Goal: Task Accomplishment & Management: Use online tool/utility

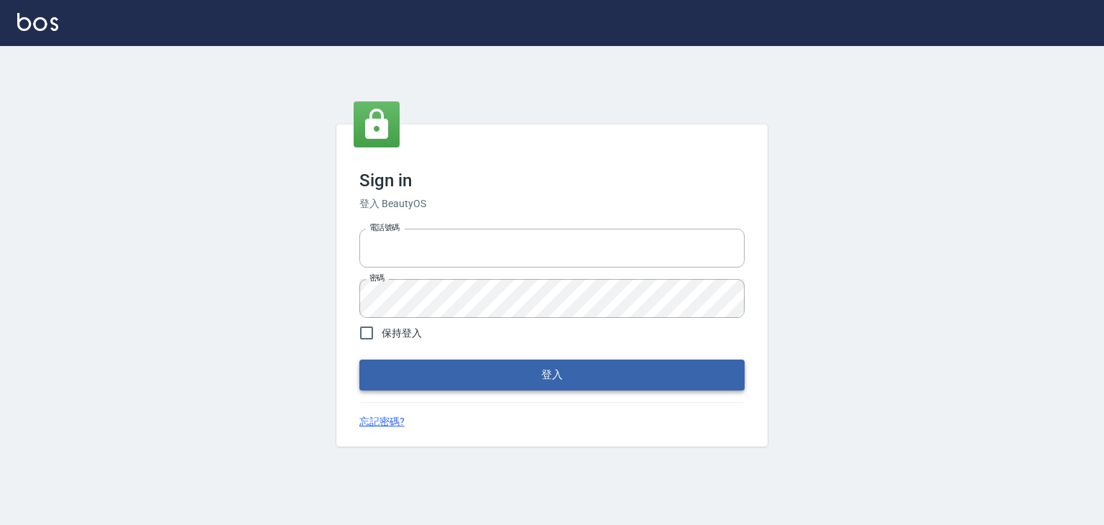
type input "6430581"
click at [535, 375] on button "登入" at bounding box center [552, 375] width 385 height 30
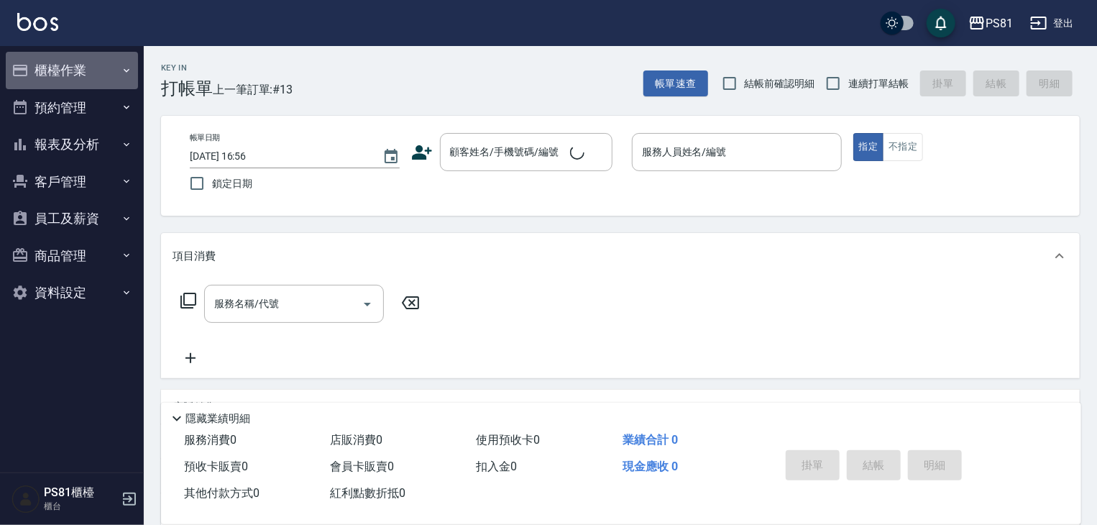
click at [81, 72] on button "櫃檯作業" at bounding box center [72, 70] width 132 height 37
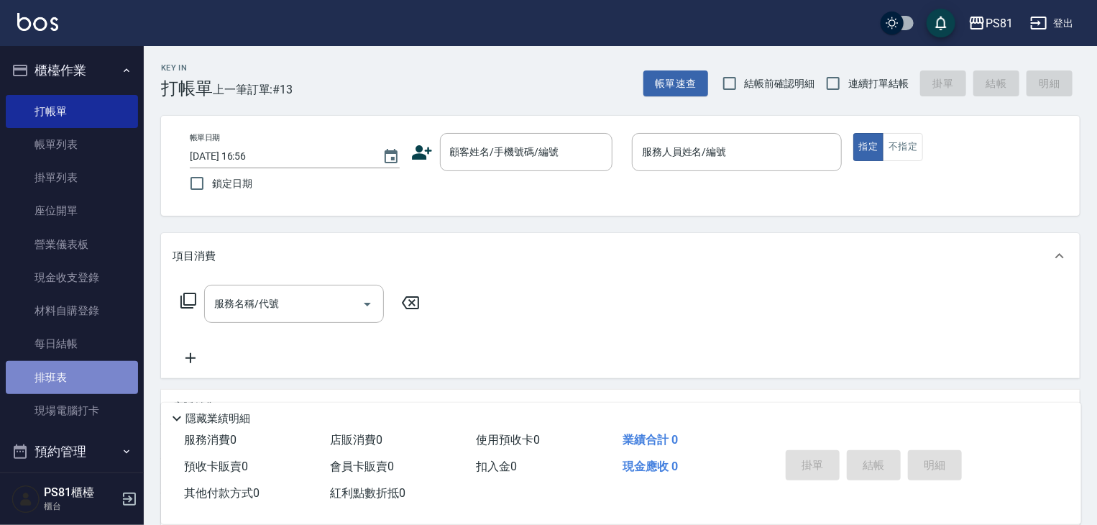
click at [102, 369] on link "排班表" at bounding box center [72, 377] width 132 height 33
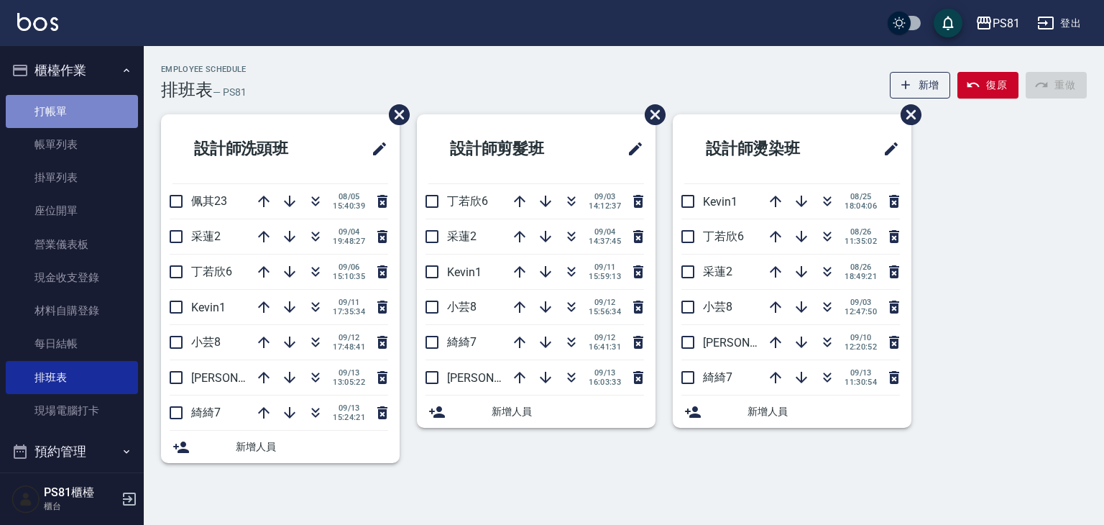
click at [74, 96] on link "打帳單" at bounding box center [72, 111] width 132 height 33
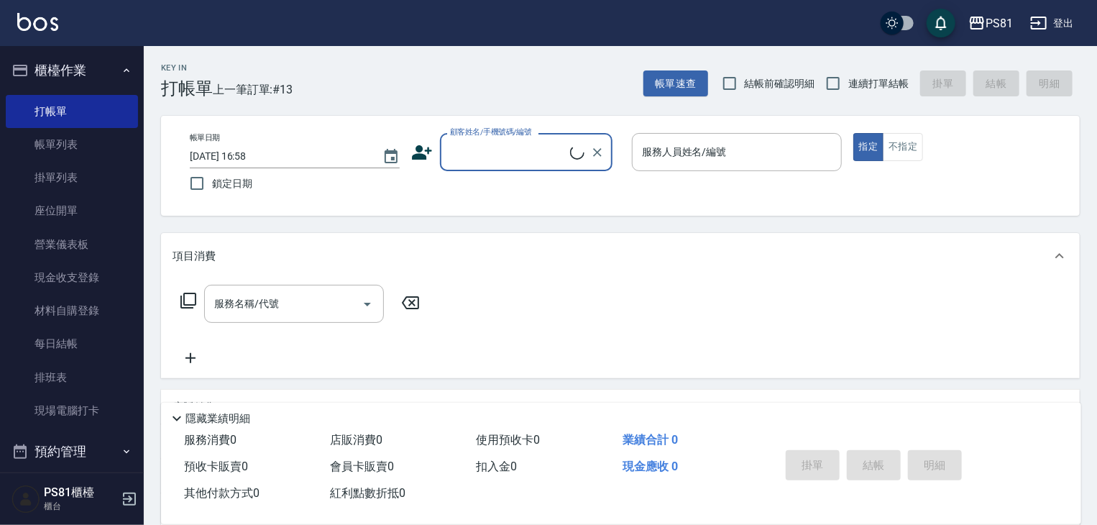
click at [506, 137] on label "顧客姓名/手機號碼/編號" at bounding box center [491, 132] width 82 height 11
click at [506, 139] on input "顧客姓名/手機號碼/編號" at bounding box center [509, 151] width 124 height 25
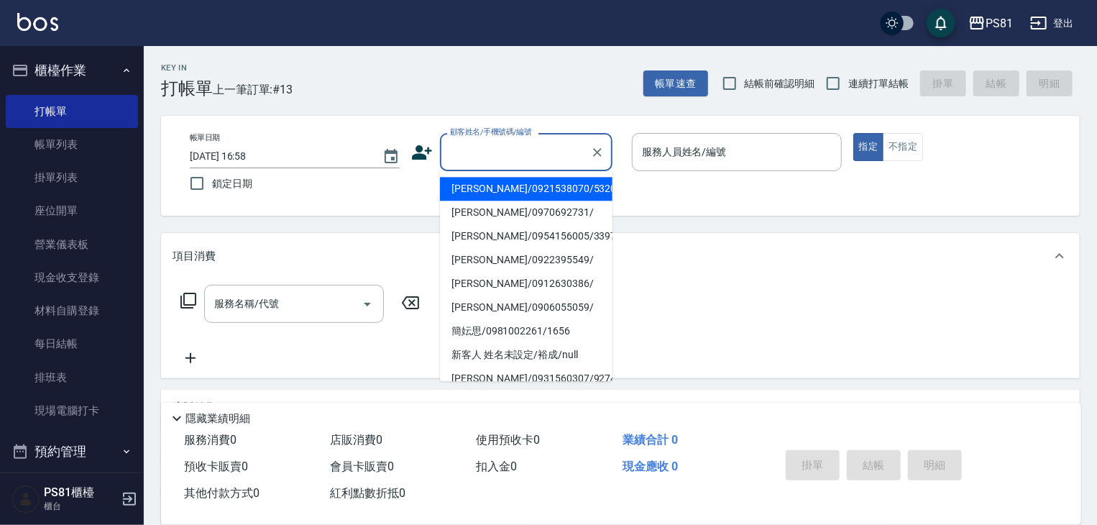
click at [508, 147] on input "顧客姓名/手機號碼/編號" at bounding box center [516, 151] width 138 height 25
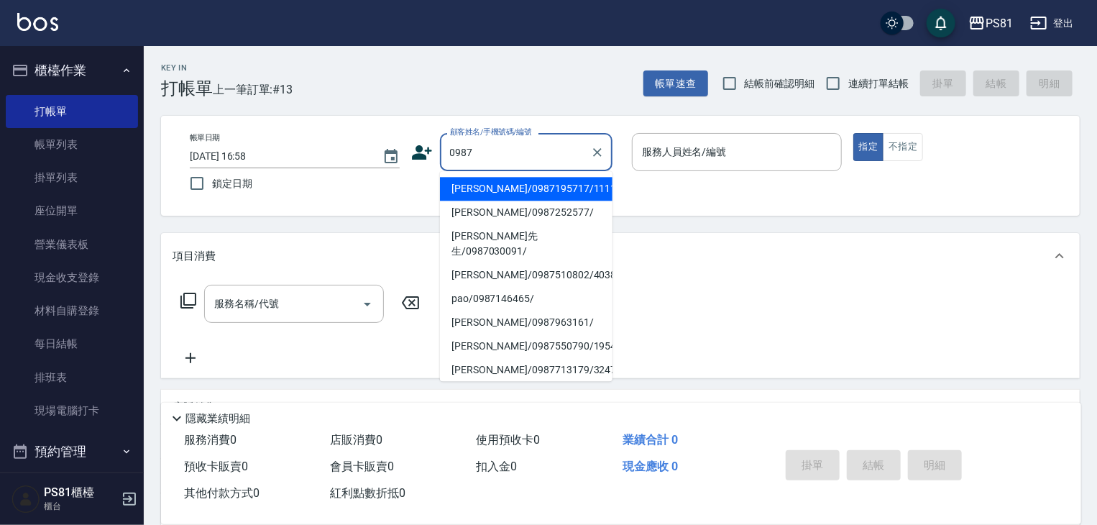
click at [490, 194] on li "[PERSON_NAME]/0987195717/111111" at bounding box center [526, 189] width 173 height 24
type input "[PERSON_NAME]/0987195717/111111"
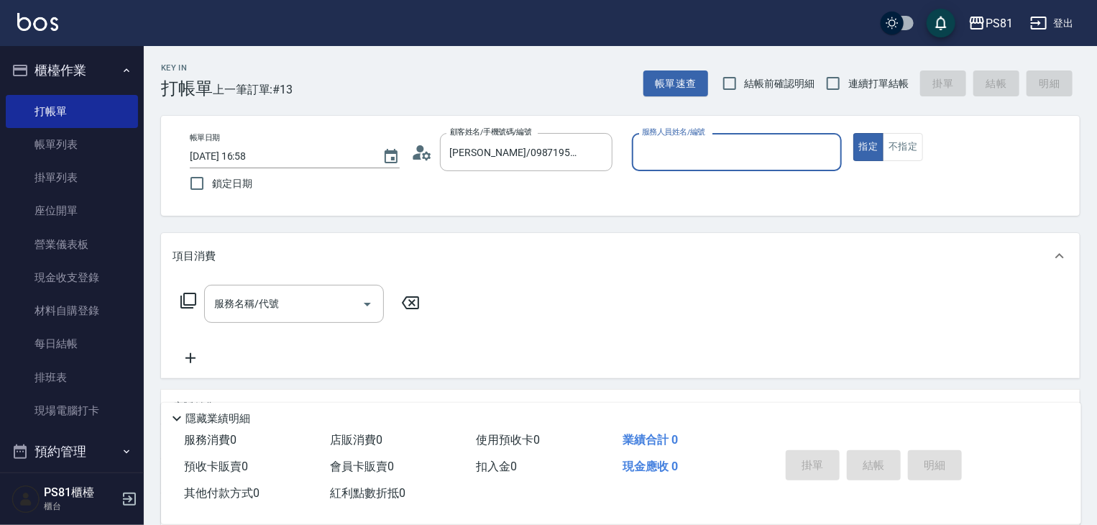
drag, startPoint x: 760, startPoint y: 152, endPoint x: 755, endPoint y: 162, distance: 10.6
click at [759, 155] on input "服務人員姓名/編號" at bounding box center [737, 151] width 197 height 25
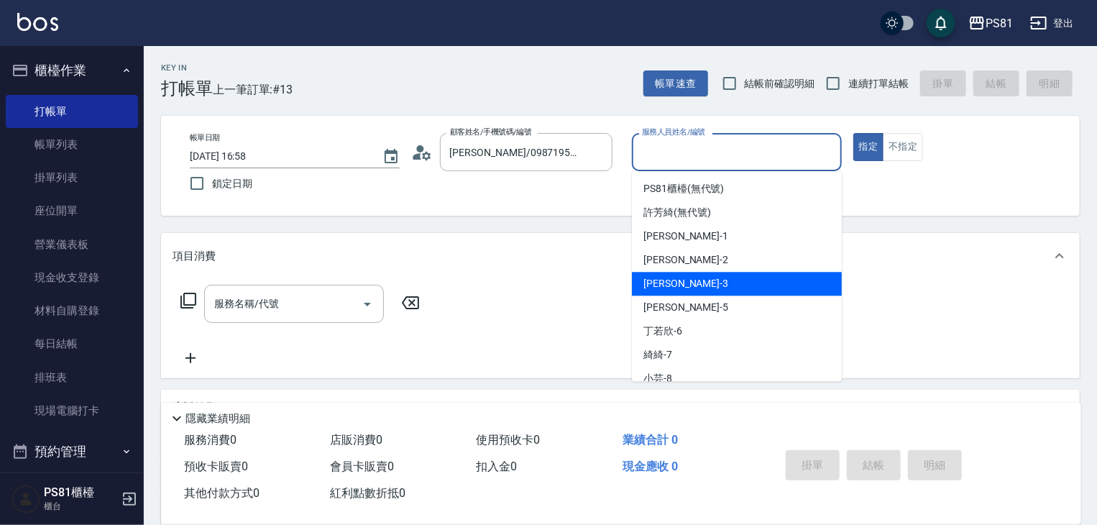
drag, startPoint x: 687, startPoint y: 287, endPoint x: 672, endPoint y: 289, distance: 16.0
click at [687, 286] on div "[PERSON_NAME] -3" at bounding box center [737, 284] width 210 height 24
type input "[PERSON_NAME]-3"
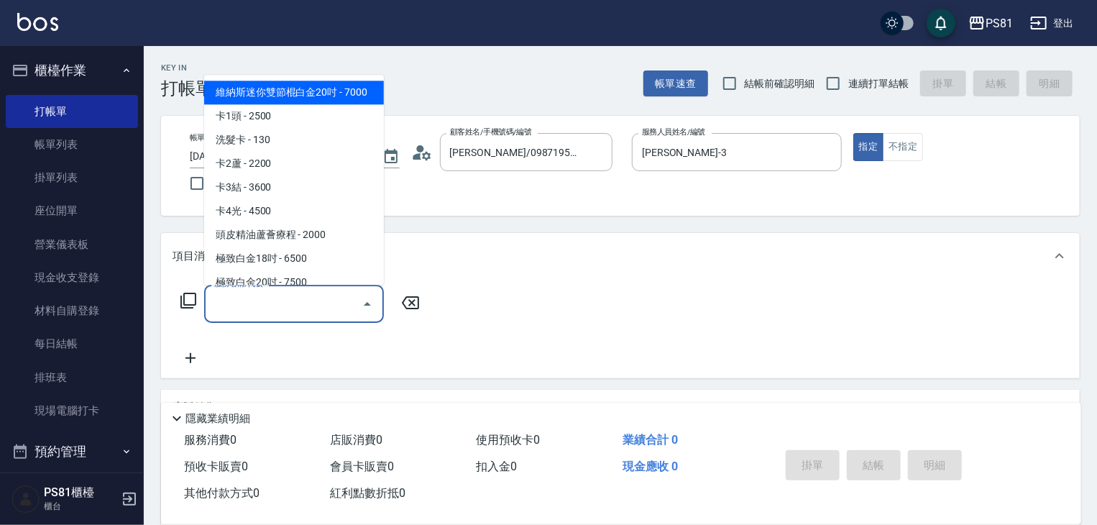
click at [288, 300] on input "服務名稱/代號" at bounding box center [283, 303] width 145 height 25
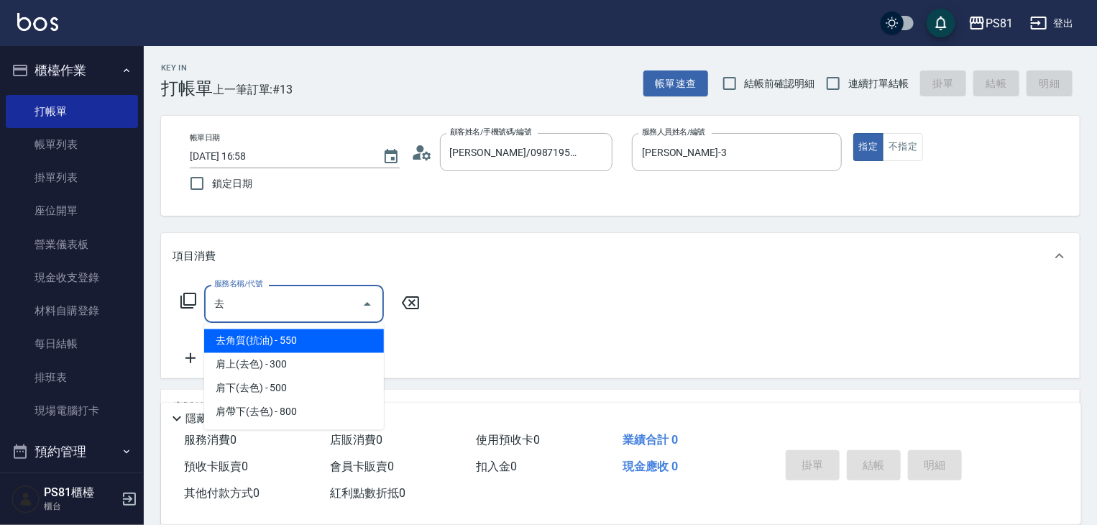
click at [237, 339] on span "去角質(抗油) - 550" at bounding box center [294, 341] width 180 height 24
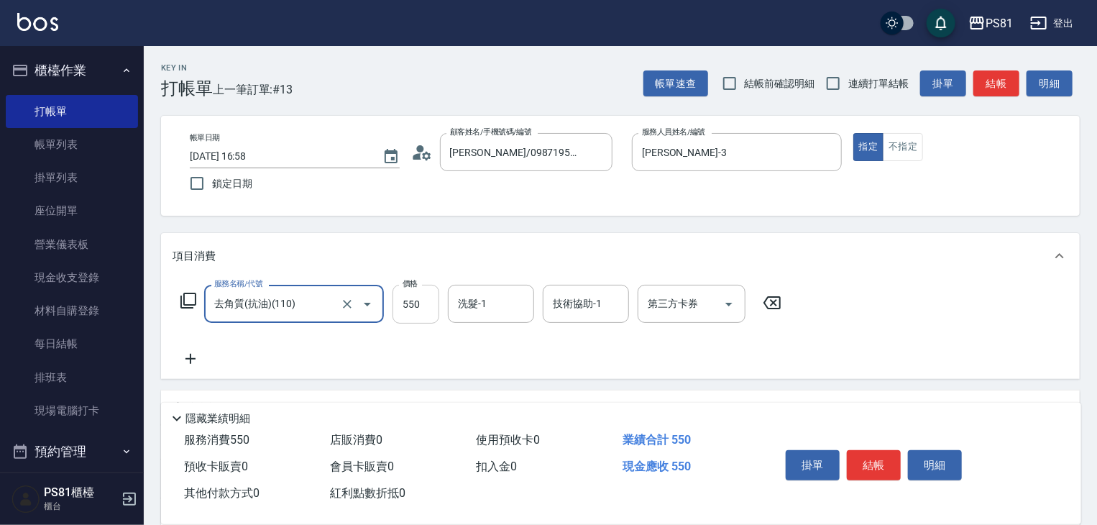
type input "去角質(抗油)(110)"
click at [434, 298] on input "550" at bounding box center [416, 304] width 47 height 39
type input "650"
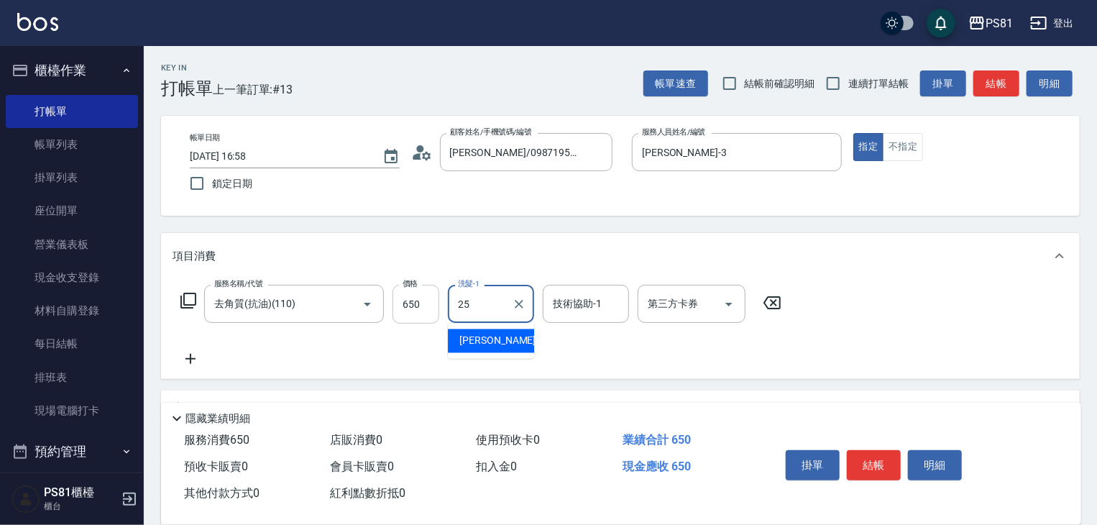
type input "妮可-25"
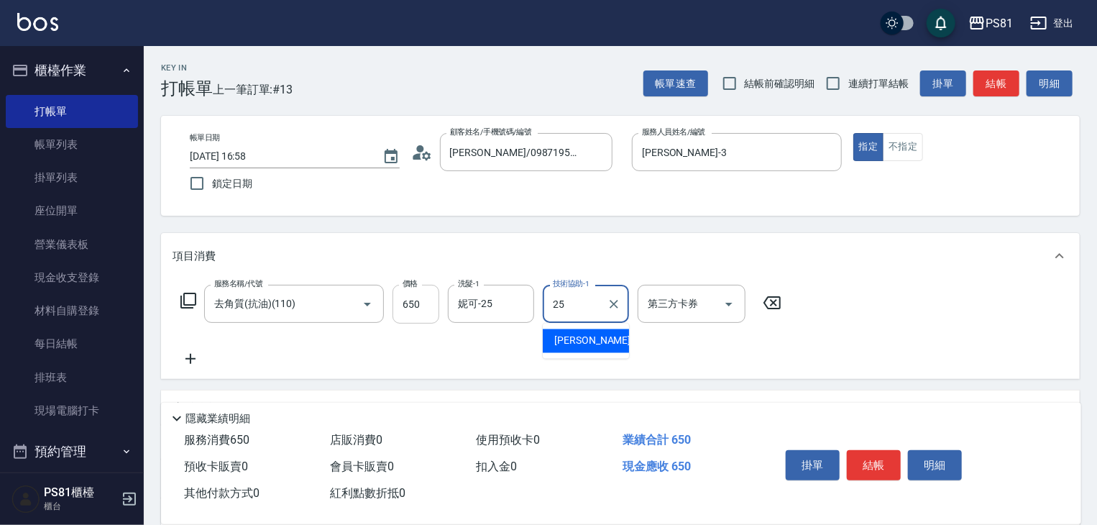
type input "妮可-25"
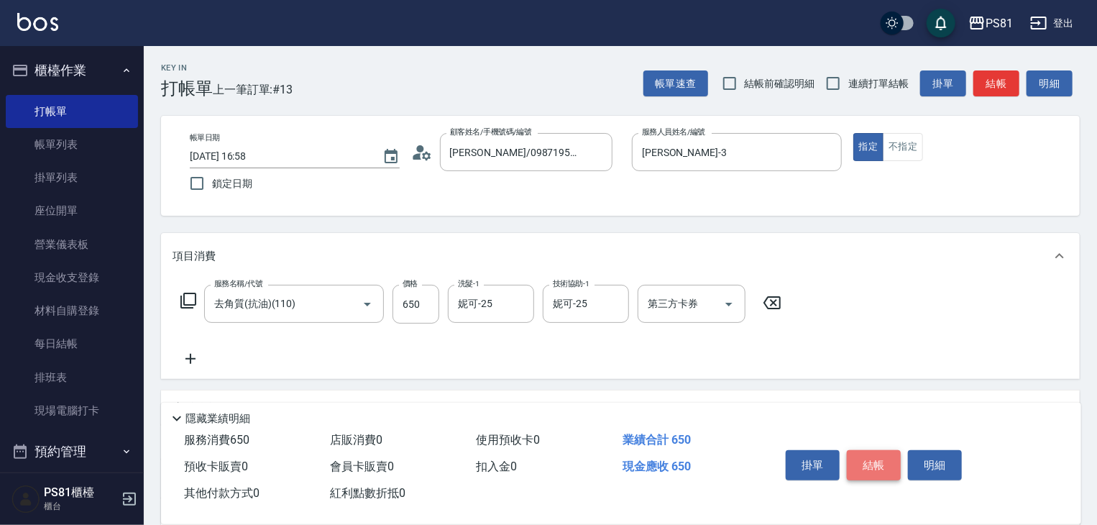
click at [865, 459] on button "結帳" at bounding box center [874, 465] width 54 height 30
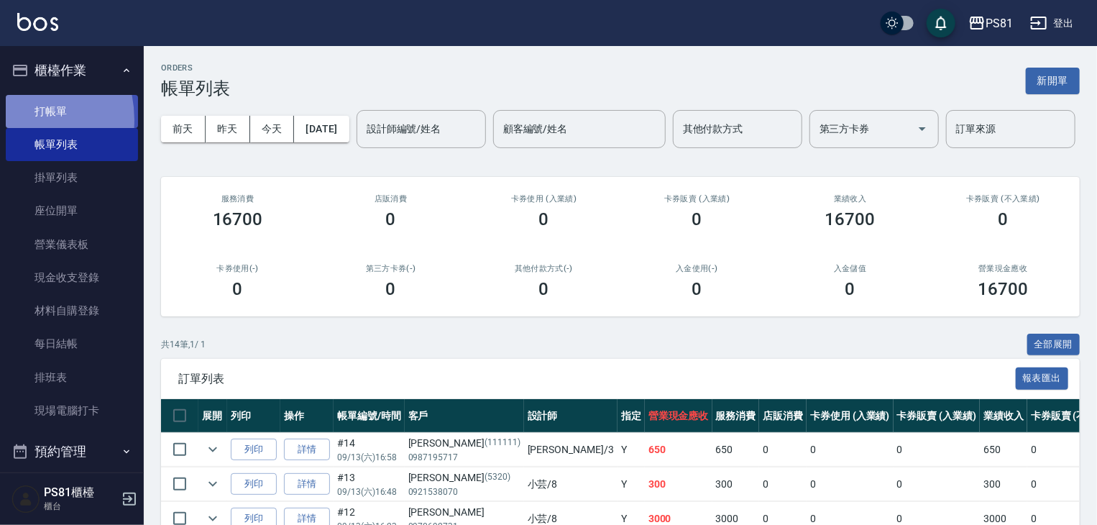
click at [9, 120] on link "打帳單" at bounding box center [72, 111] width 132 height 33
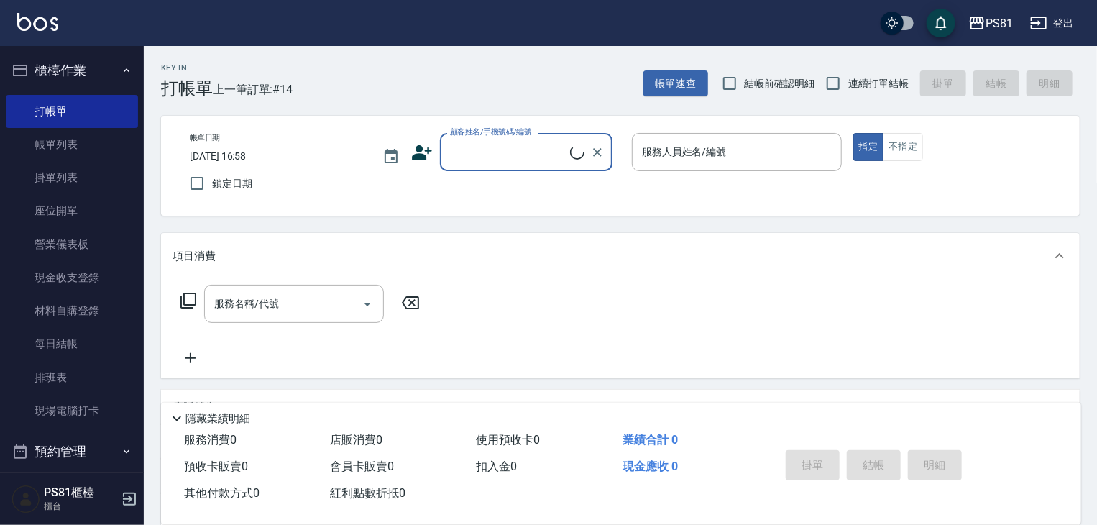
click at [481, 170] on div "帳單日期 [DATE] 16:58 鎖定日期 顧客姓名/手機號碼/編號 顧客姓名/手機號碼/編號 服務人員姓名/編號 服務人員姓名/編號 指定 不指定" at bounding box center [620, 165] width 884 height 65
drag, startPoint x: 495, startPoint y: 153, endPoint x: 504, endPoint y: 170, distance: 19.0
click at [498, 157] on input "顧客姓名/手機號碼/編號" at bounding box center [516, 151] width 138 height 25
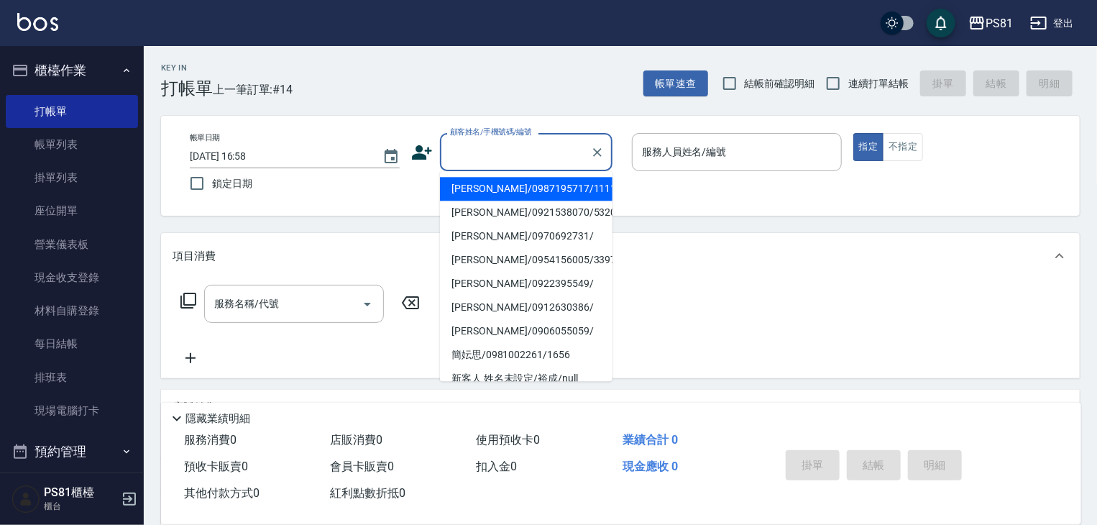
click at [509, 183] on li "[PERSON_NAME]/0987195717/111111" at bounding box center [526, 189] width 173 height 24
type input "[PERSON_NAME]/0987195717/111111"
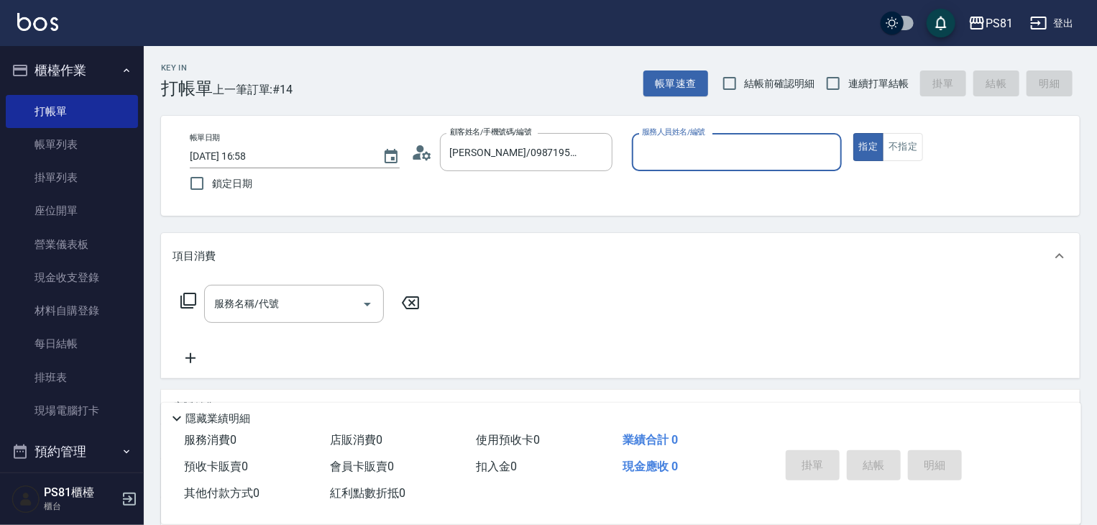
click at [709, 137] on div "服務人員姓名/編號" at bounding box center [737, 152] width 210 height 38
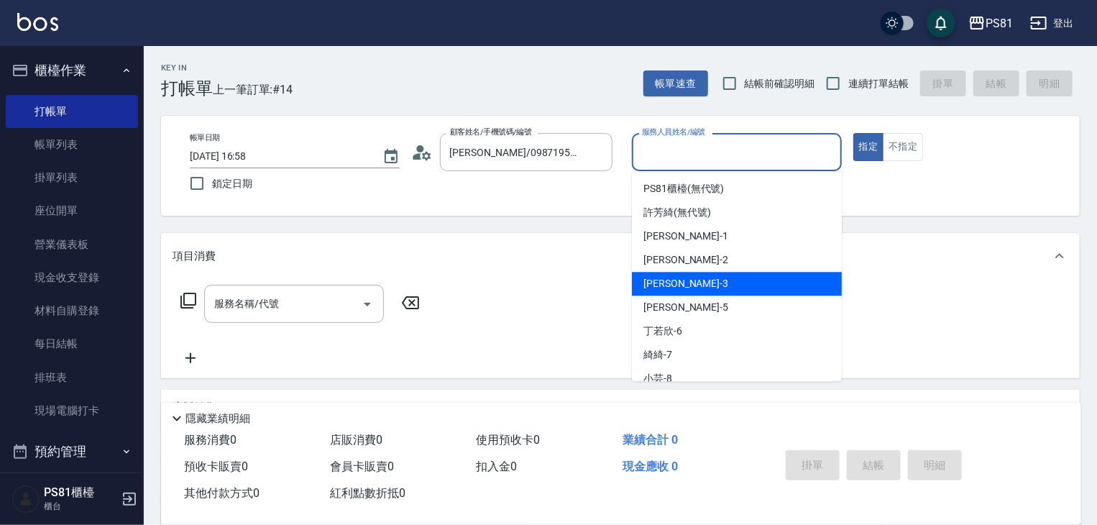
click at [679, 280] on div "[PERSON_NAME] -3" at bounding box center [737, 284] width 210 height 24
type input "[PERSON_NAME]-3"
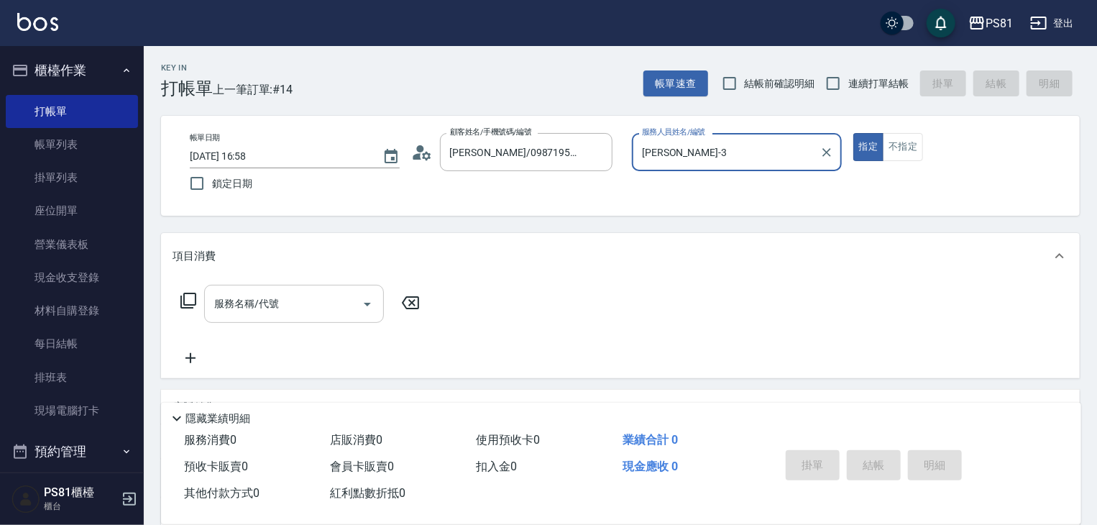
drag, startPoint x: 262, startPoint y: 309, endPoint x: 282, endPoint y: 317, distance: 21.6
click at [278, 316] on input "服務名稱/代號" at bounding box center [283, 303] width 145 height 25
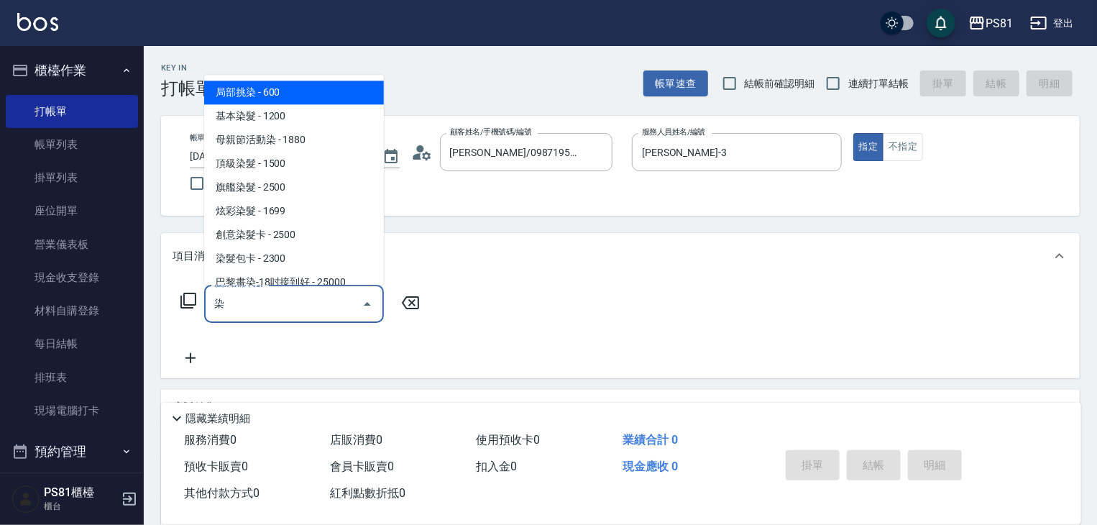
click at [276, 119] on span "基本染髮 - 1200" at bounding box center [294, 116] width 180 height 24
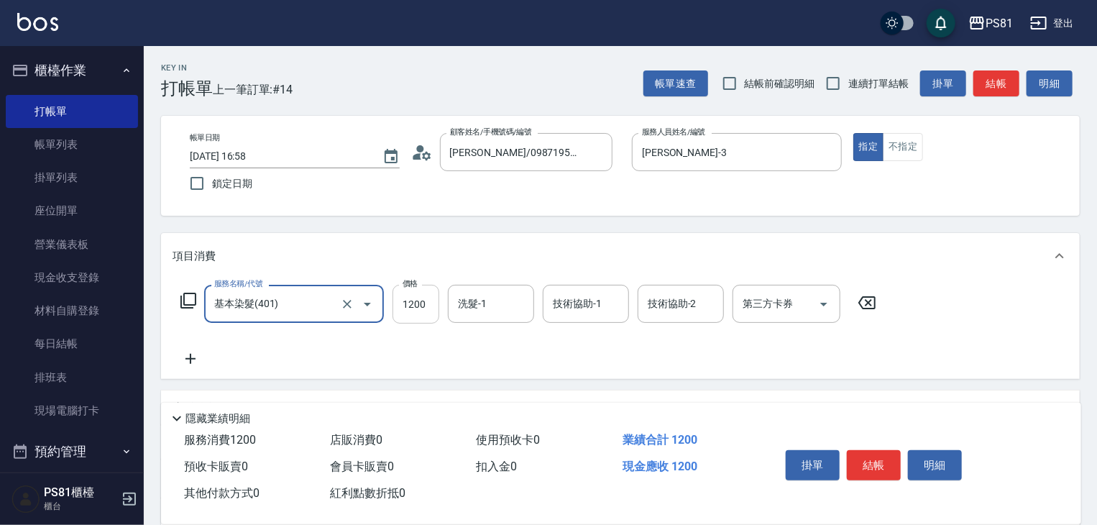
type input "基本染髮(401)"
click at [418, 317] on input "1200" at bounding box center [416, 304] width 47 height 39
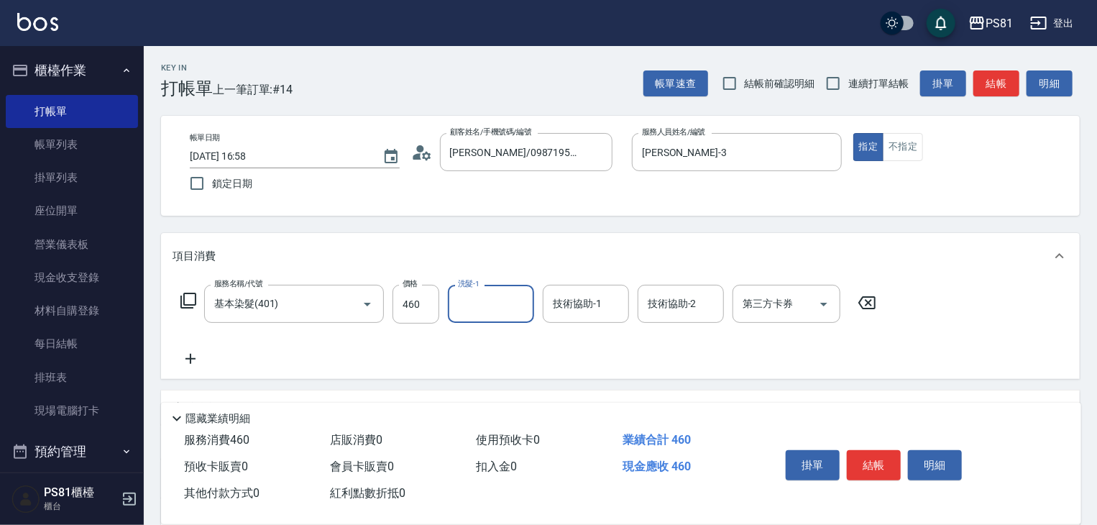
click at [440, 300] on div "服務名稱/代號 基本染髮(401) 服務名稱/代號 價格 460 價格 洗髮-1 洗髮-1 技術協助-1 技術協助-1 技術協助-2 技術協助-2 第三方卡券…" at bounding box center [529, 304] width 713 height 39
click at [432, 303] on input "460" at bounding box center [416, 304] width 47 height 39
type input "4600"
click at [610, 320] on div "技術協助-1" at bounding box center [586, 304] width 86 height 38
type input "21."
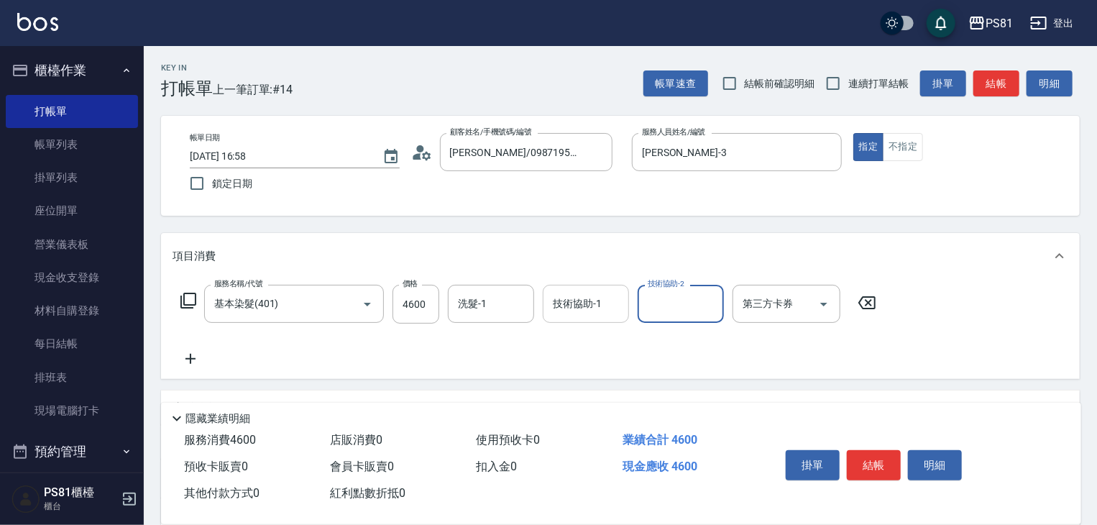
drag, startPoint x: 623, startPoint y: 285, endPoint x: 613, endPoint y: 292, distance: 12.6
click at [613, 292] on div "技術協助-1" at bounding box center [586, 304] width 86 height 38
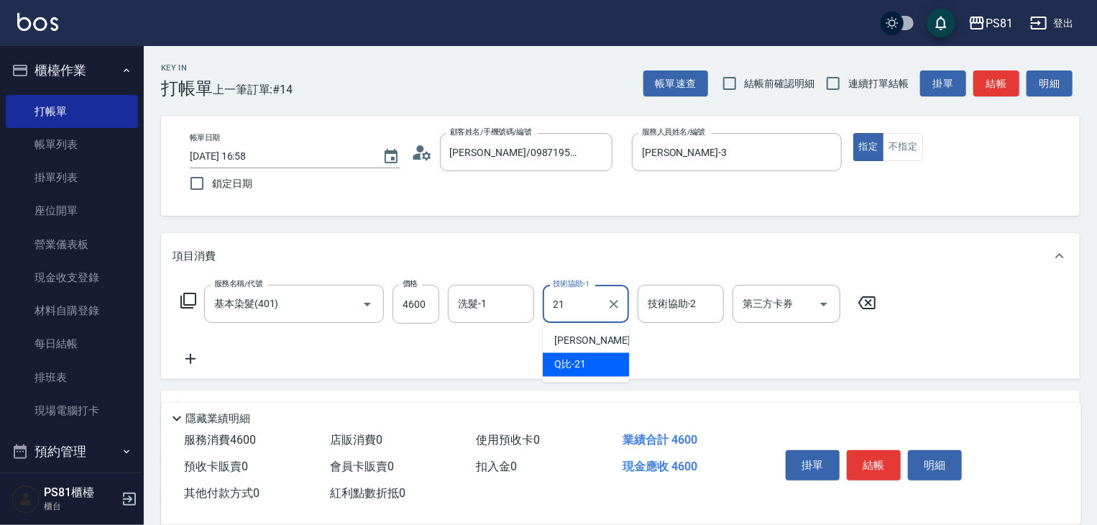
type input "Q比-21"
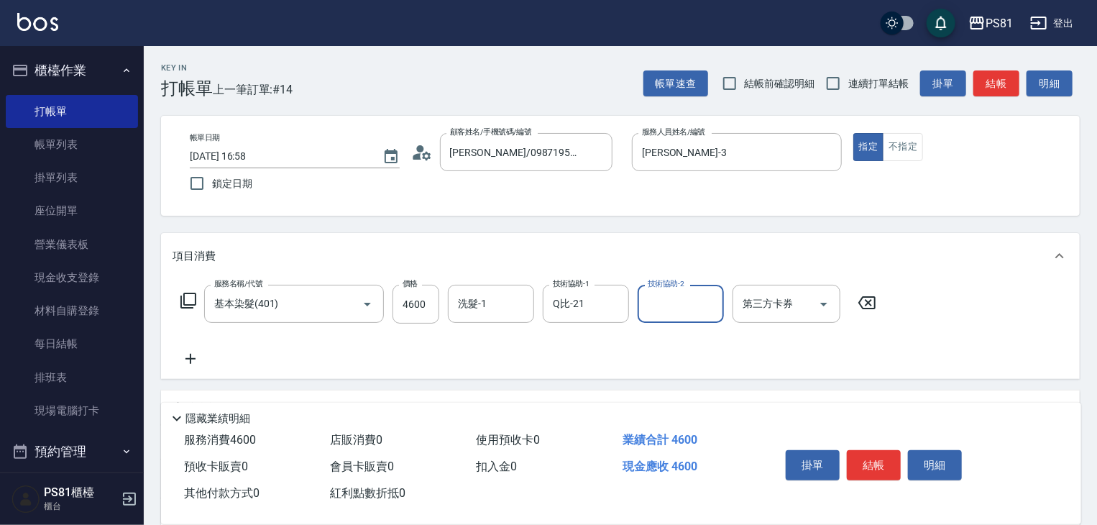
click at [181, 353] on icon at bounding box center [191, 358] width 36 height 17
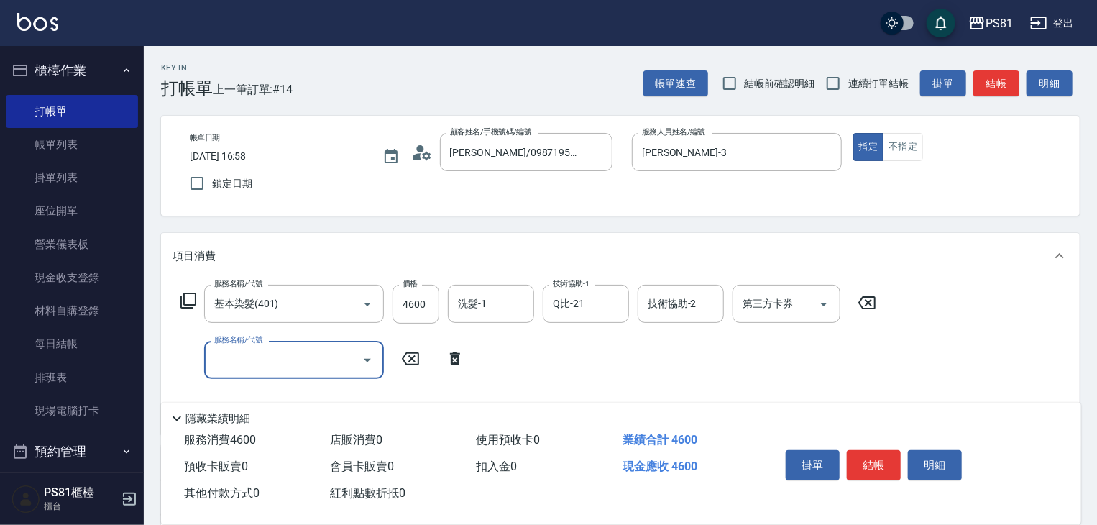
click at [239, 365] on input "服務名稱/代號" at bounding box center [283, 359] width 145 height 25
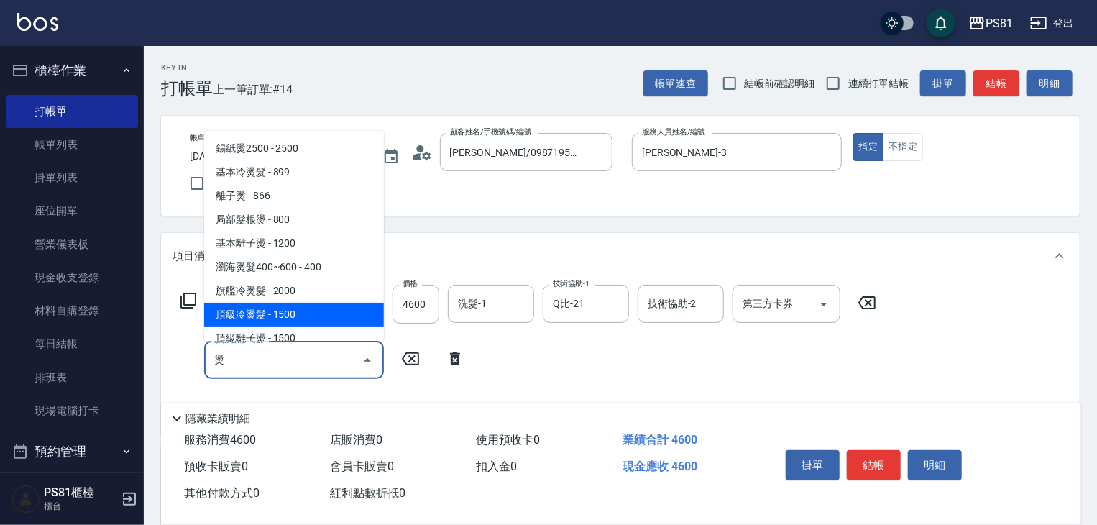
click at [314, 318] on span "頂級冷燙髮 - 1500" at bounding box center [294, 315] width 180 height 24
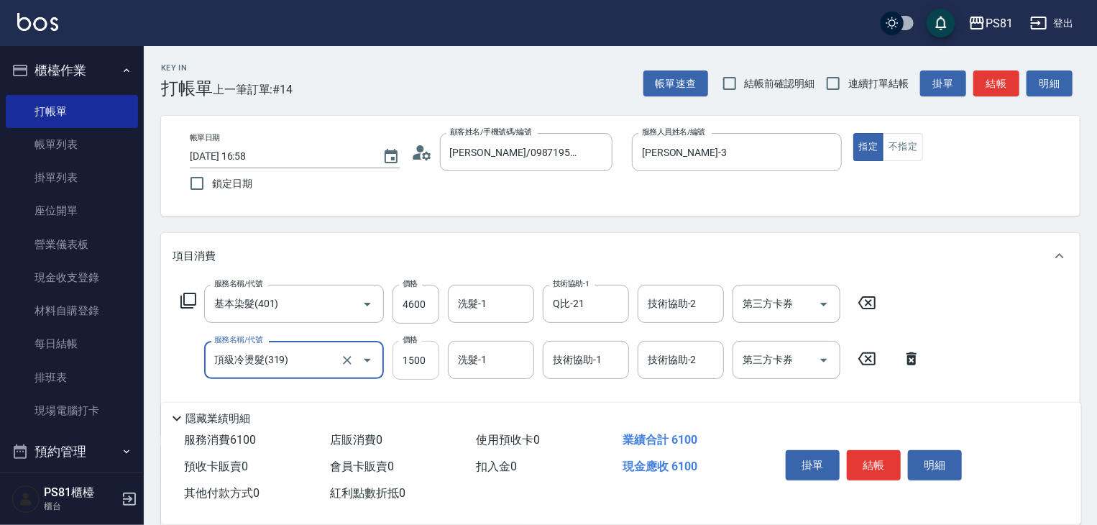
type input "頂級冷燙髮(319)"
click at [417, 359] on input "1500" at bounding box center [416, 360] width 47 height 39
type input "1350"
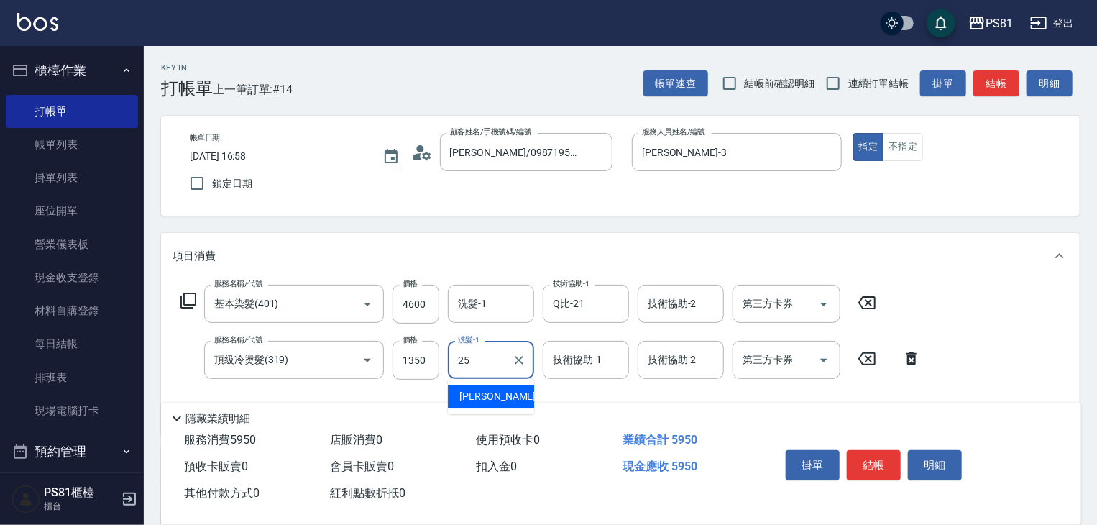
type input "妮可-25"
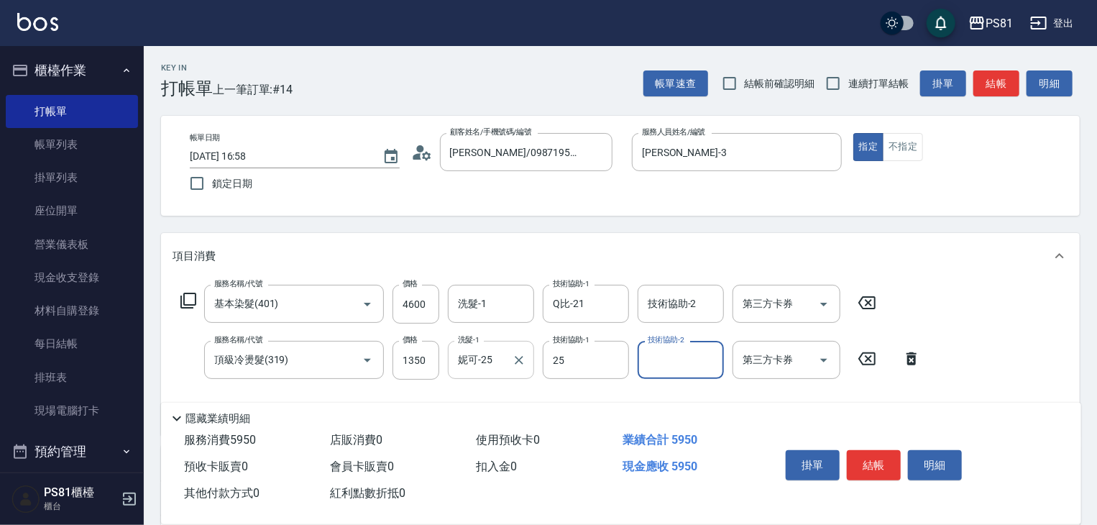
type input "妮可-25"
click at [506, 357] on div "[PERSON_NAME]-25 洗髮-1" at bounding box center [491, 360] width 86 height 38
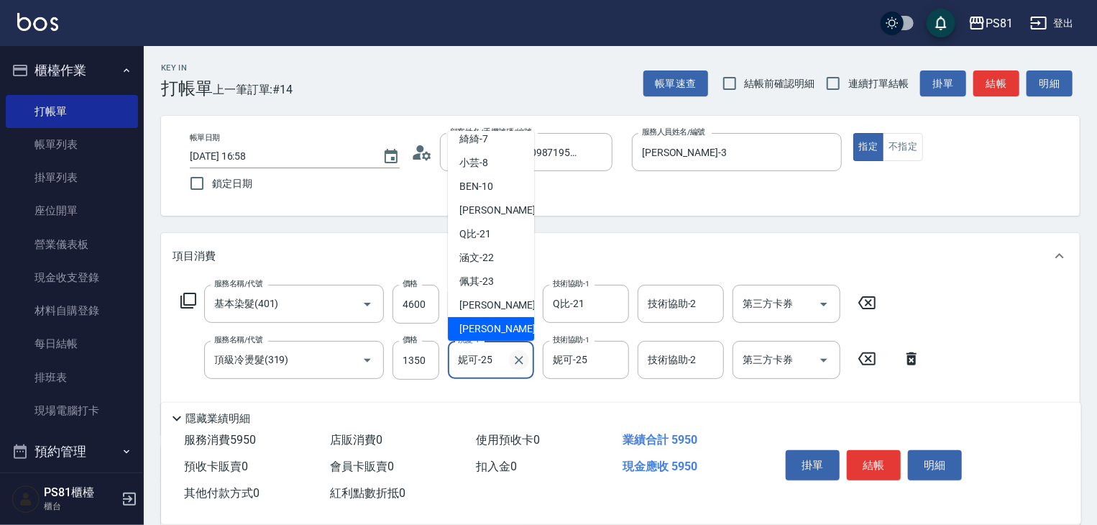
click at [525, 363] on icon "Clear" at bounding box center [519, 360] width 14 height 14
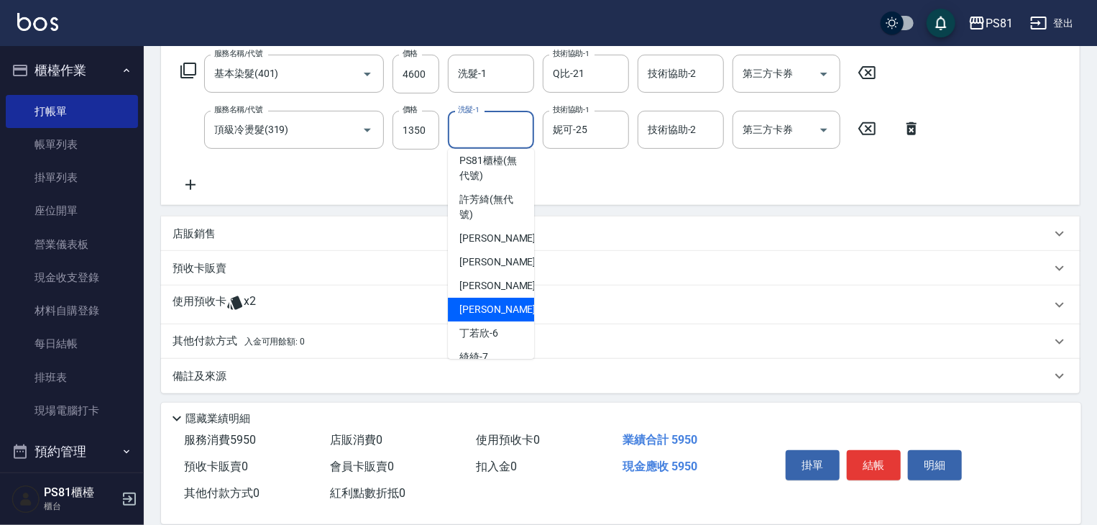
scroll to position [235, 0]
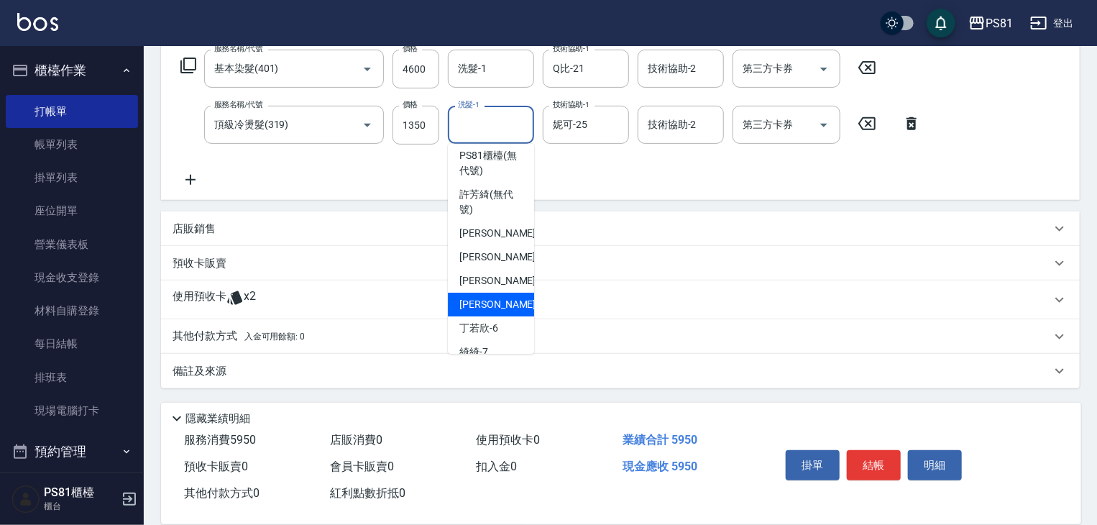
click at [272, 326] on div "其他付款方式 入金可用餘額: 0" at bounding box center [620, 336] width 919 height 35
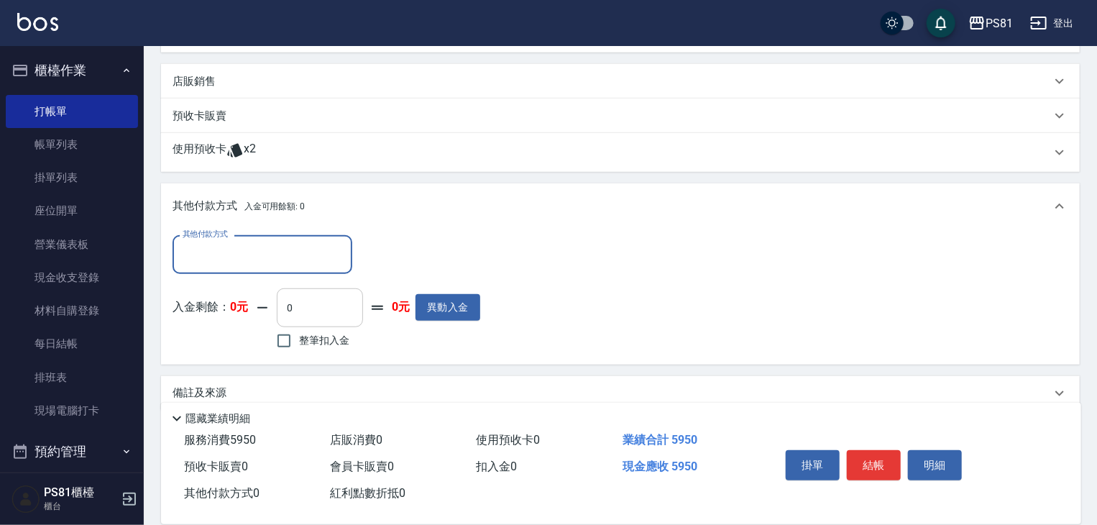
scroll to position [403, 0]
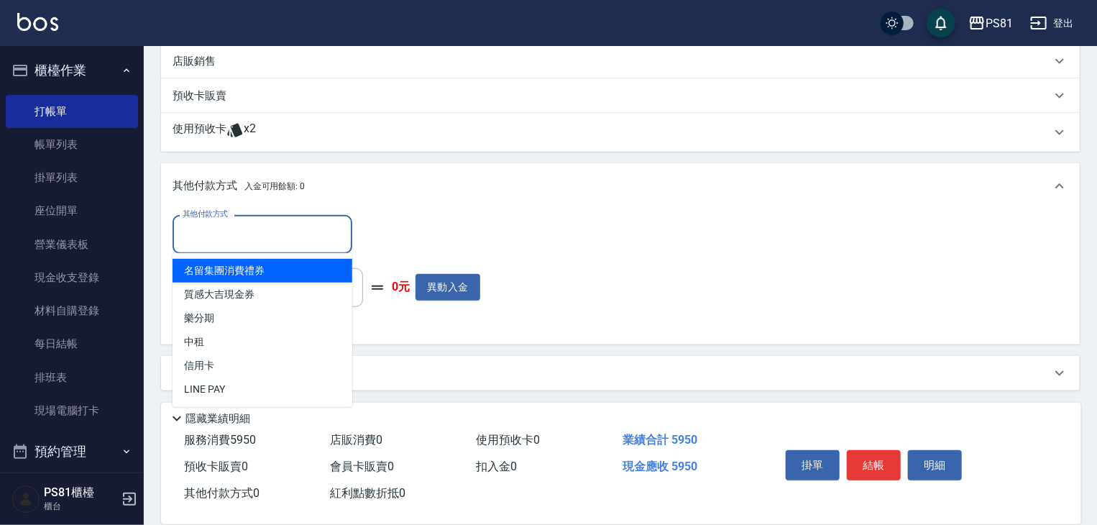
drag, startPoint x: 269, startPoint y: 244, endPoint x: 250, endPoint y: 295, distance: 54.4
click at [269, 243] on input "其他付款方式" at bounding box center [262, 233] width 167 height 25
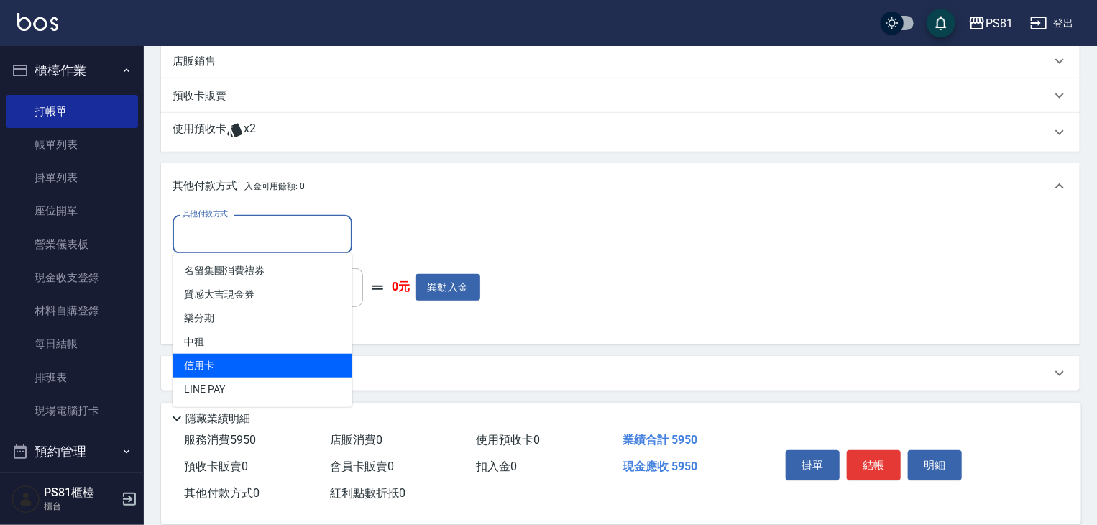
drag, startPoint x: 221, startPoint y: 363, endPoint x: 302, endPoint y: 357, distance: 80.8
click at [221, 363] on span "信用卡" at bounding box center [263, 366] width 180 height 24
type input "信用卡"
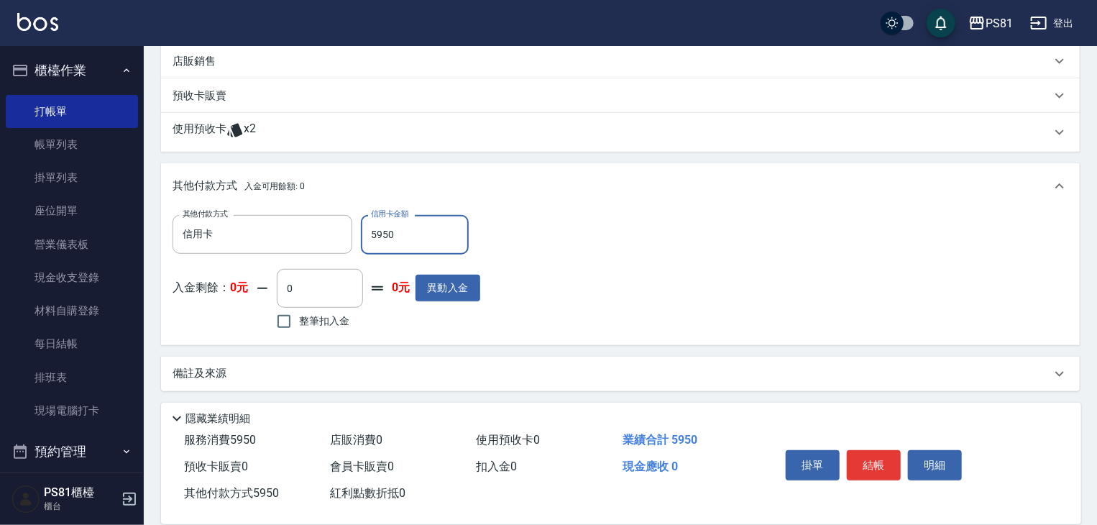
type input "5950"
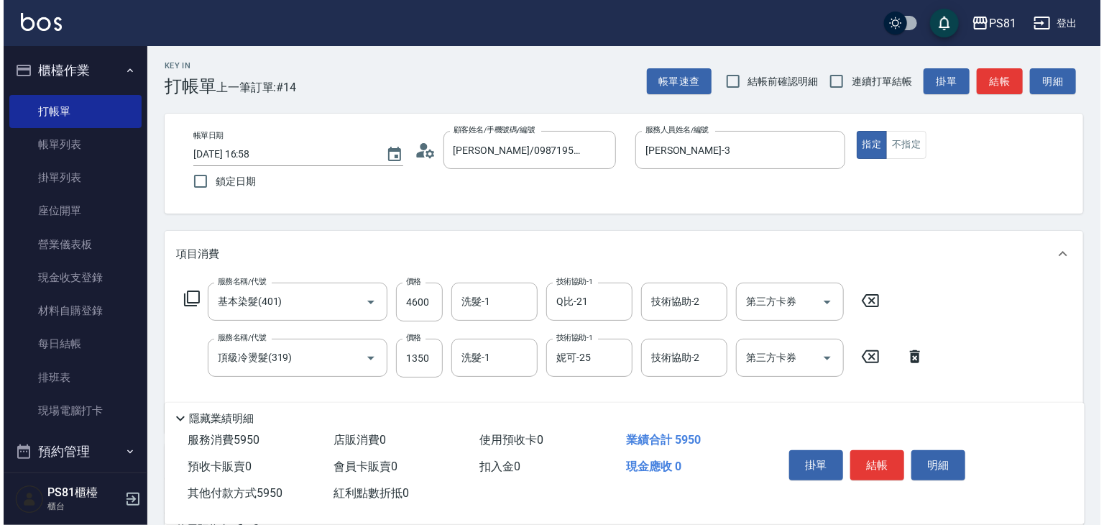
scroll to position [0, 0]
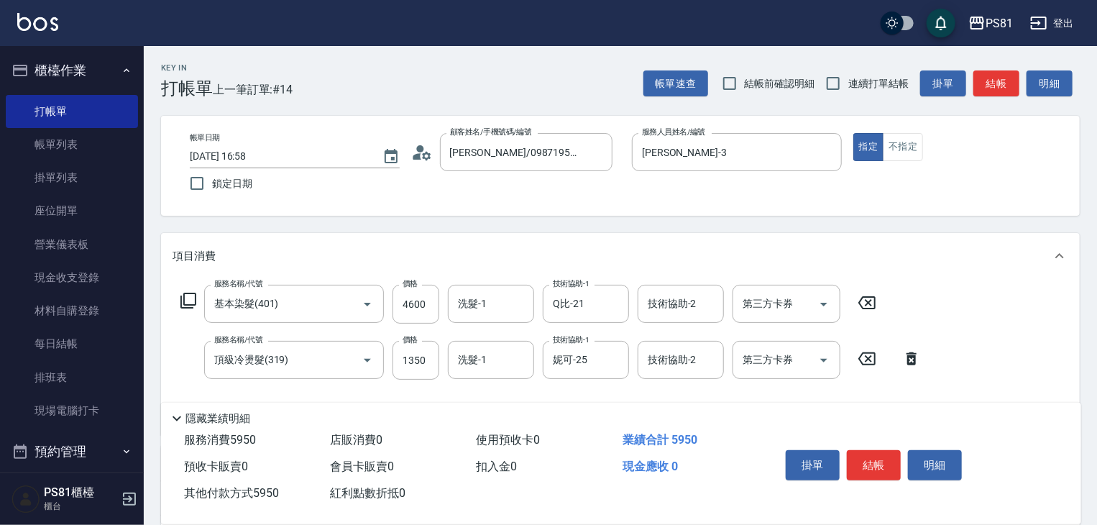
click at [892, 458] on button "結帳" at bounding box center [874, 465] width 54 height 30
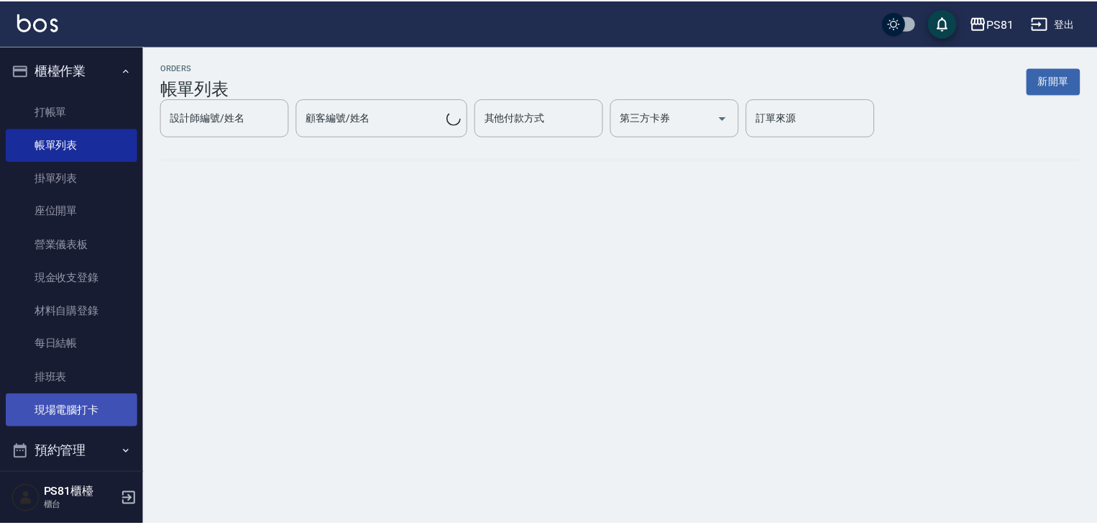
scroll to position [200, 0]
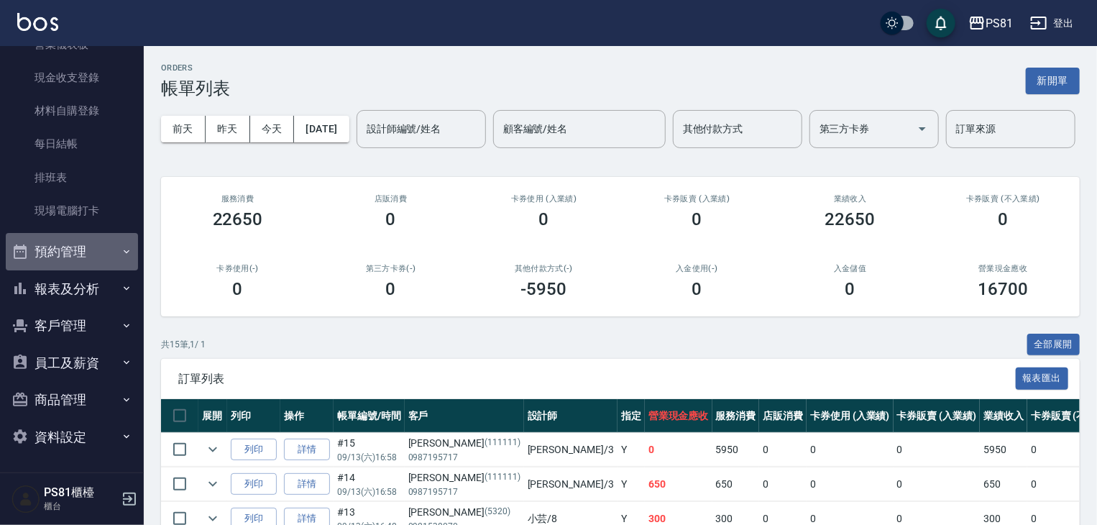
drag, startPoint x: 91, startPoint y: 251, endPoint x: 109, endPoint y: 254, distance: 18.2
click at [97, 254] on button "預約管理" at bounding box center [72, 251] width 132 height 37
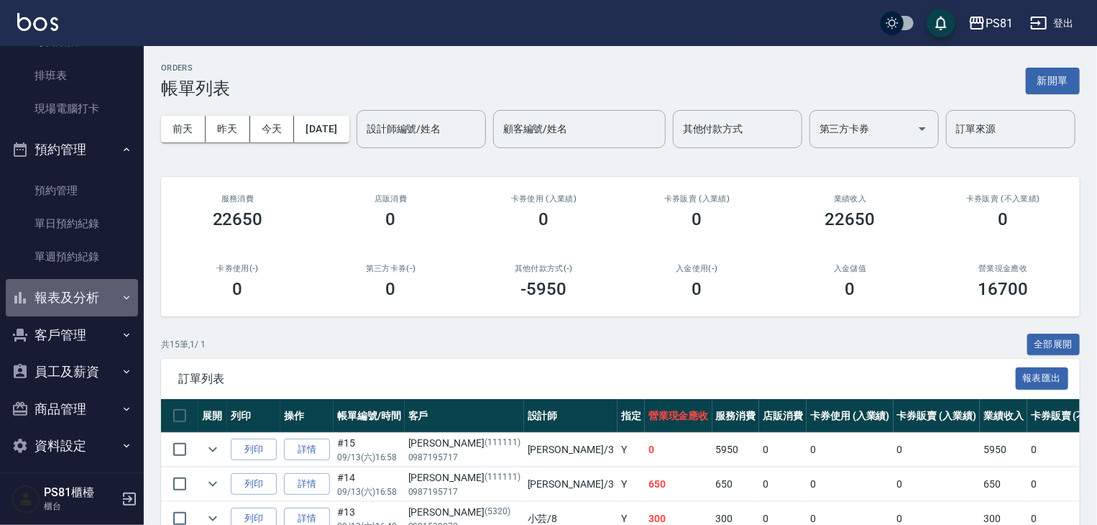
click at [102, 291] on button "報表及分析" at bounding box center [72, 297] width 132 height 37
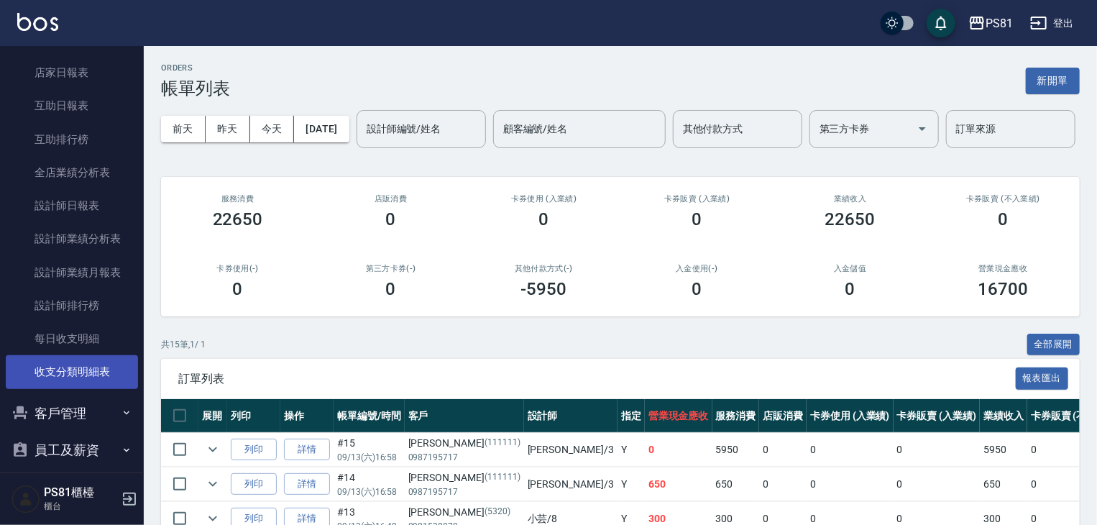
scroll to position [688, 0]
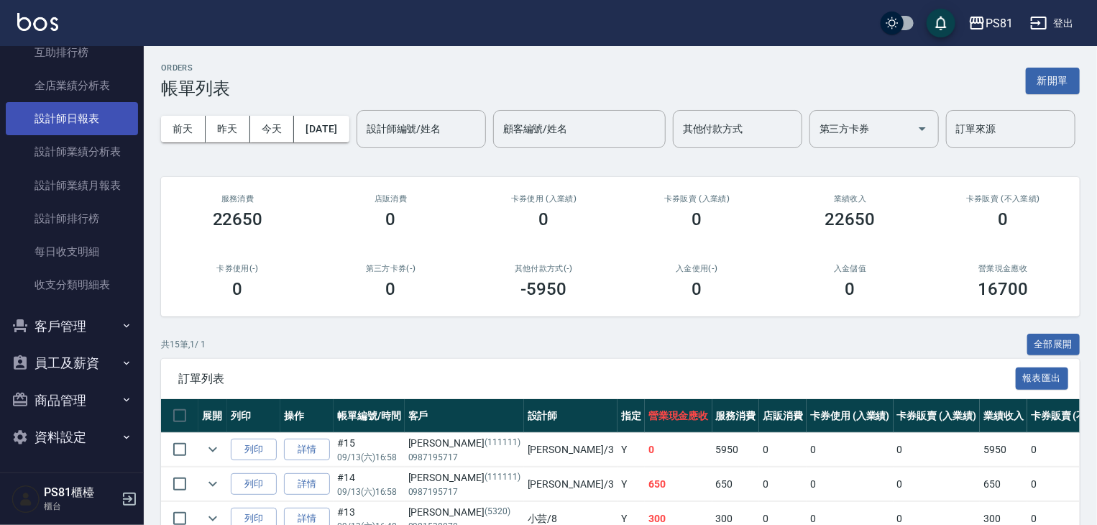
click at [89, 122] on link "設計師日報表" at bounding box center [72, 118] width 132 height 33
